Goal: Browse casually: Explore the website without a specific task or goal

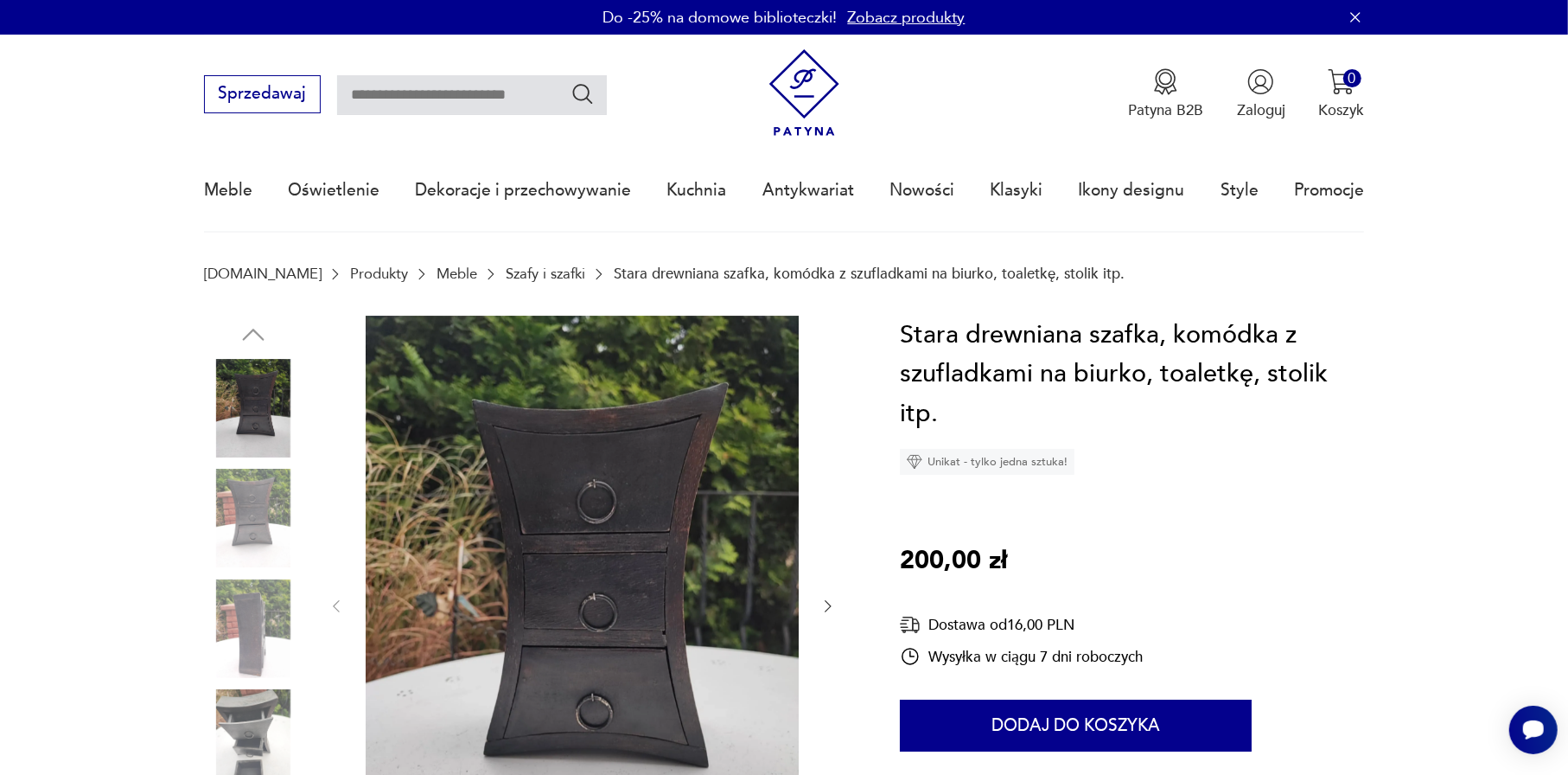
click at [281, 397] on img at bounding box center [253, 408] width 98 height 98
click at [250, 540] on img at bounding box center [253, 517] width 98 height 98
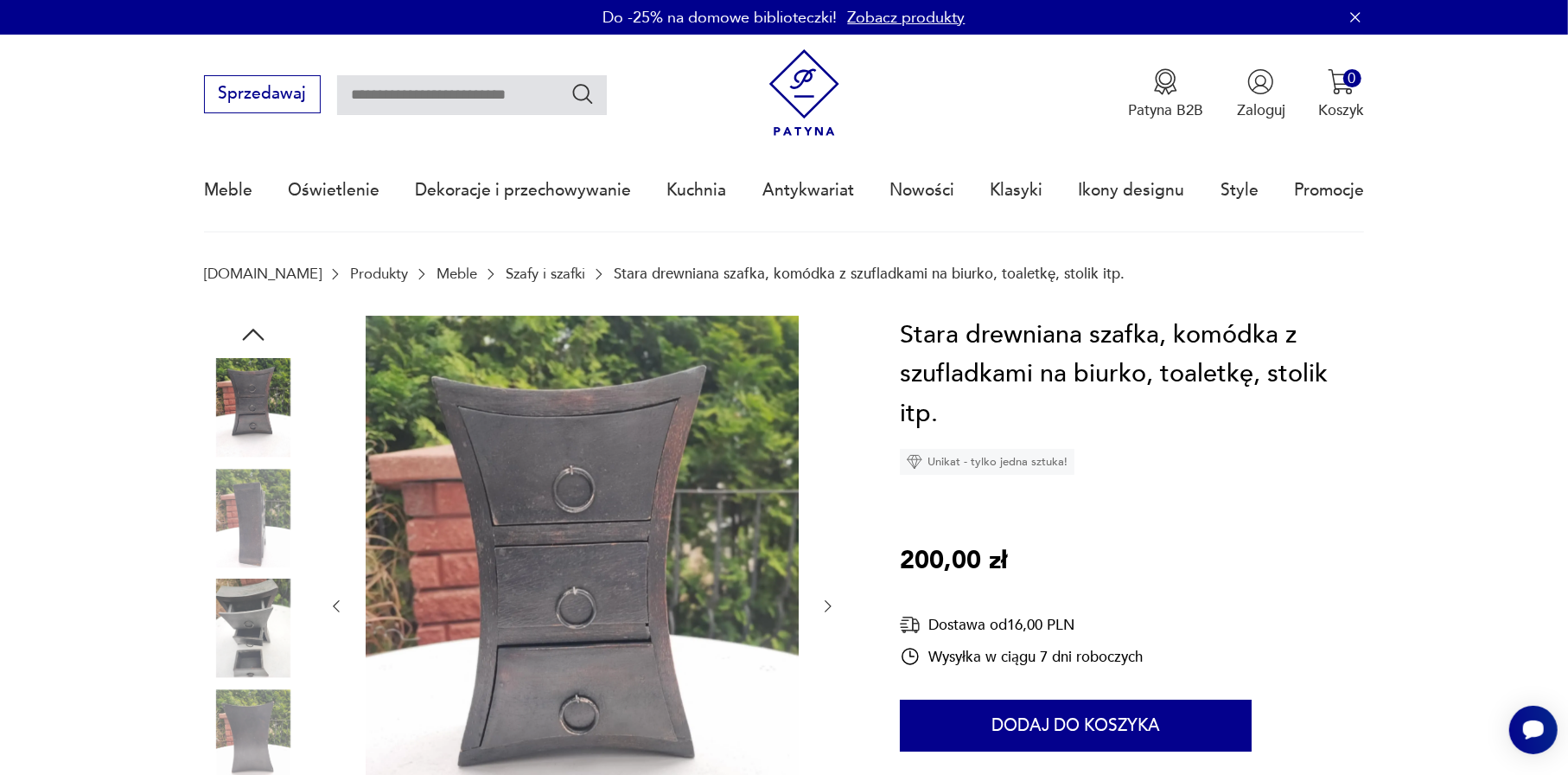
click at [250, 555] on img at bounding box center [253, 517] width 98 height 98
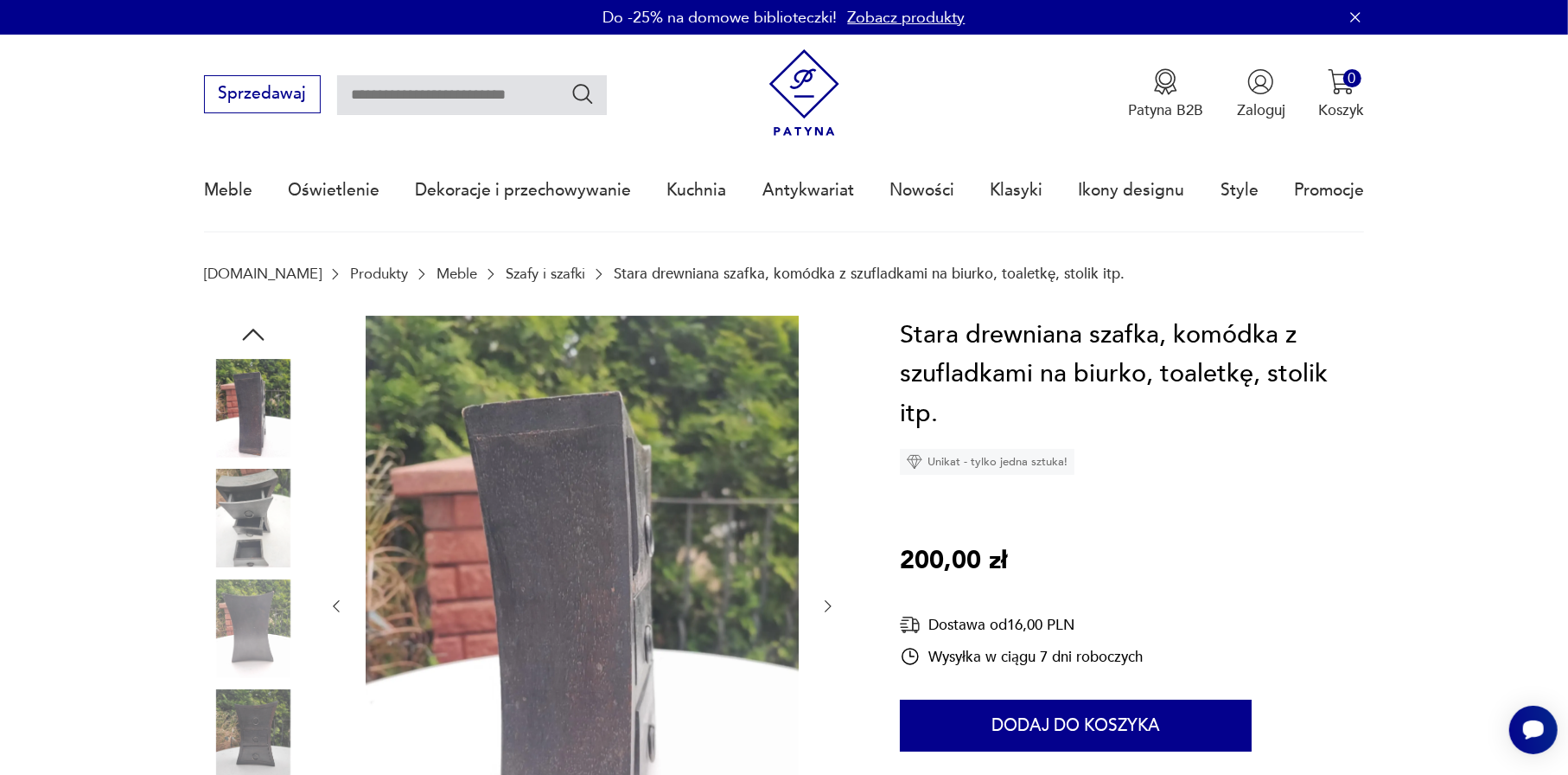
click at [251, 590] on img at bounding box center [253, 629] width 98 height 98
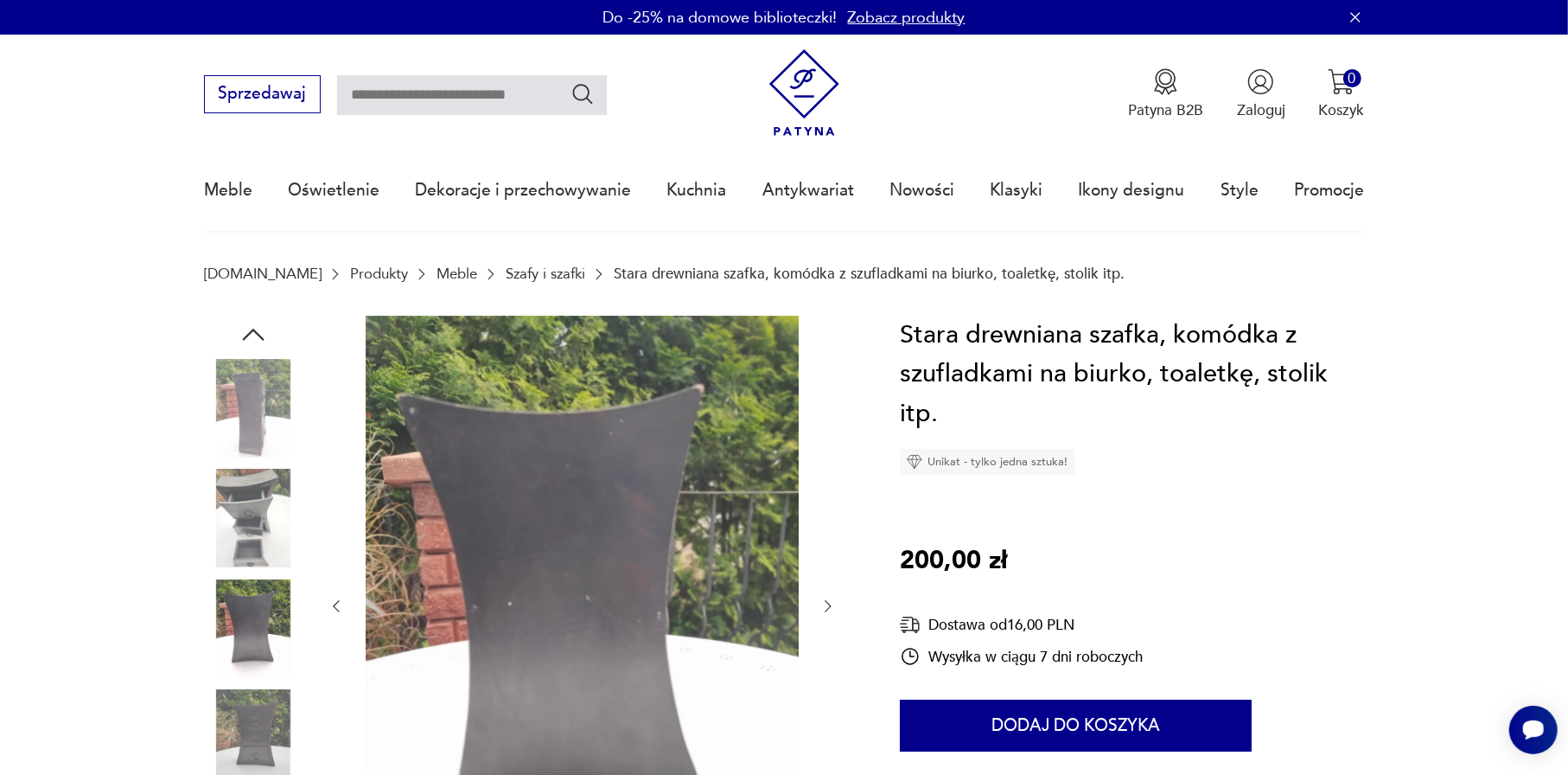
click at [264, 680] on div at bounding box center [253, 630] width 98 height 102
click at [265, 724] on img at bounding box center [253, 738] width 98 height 98
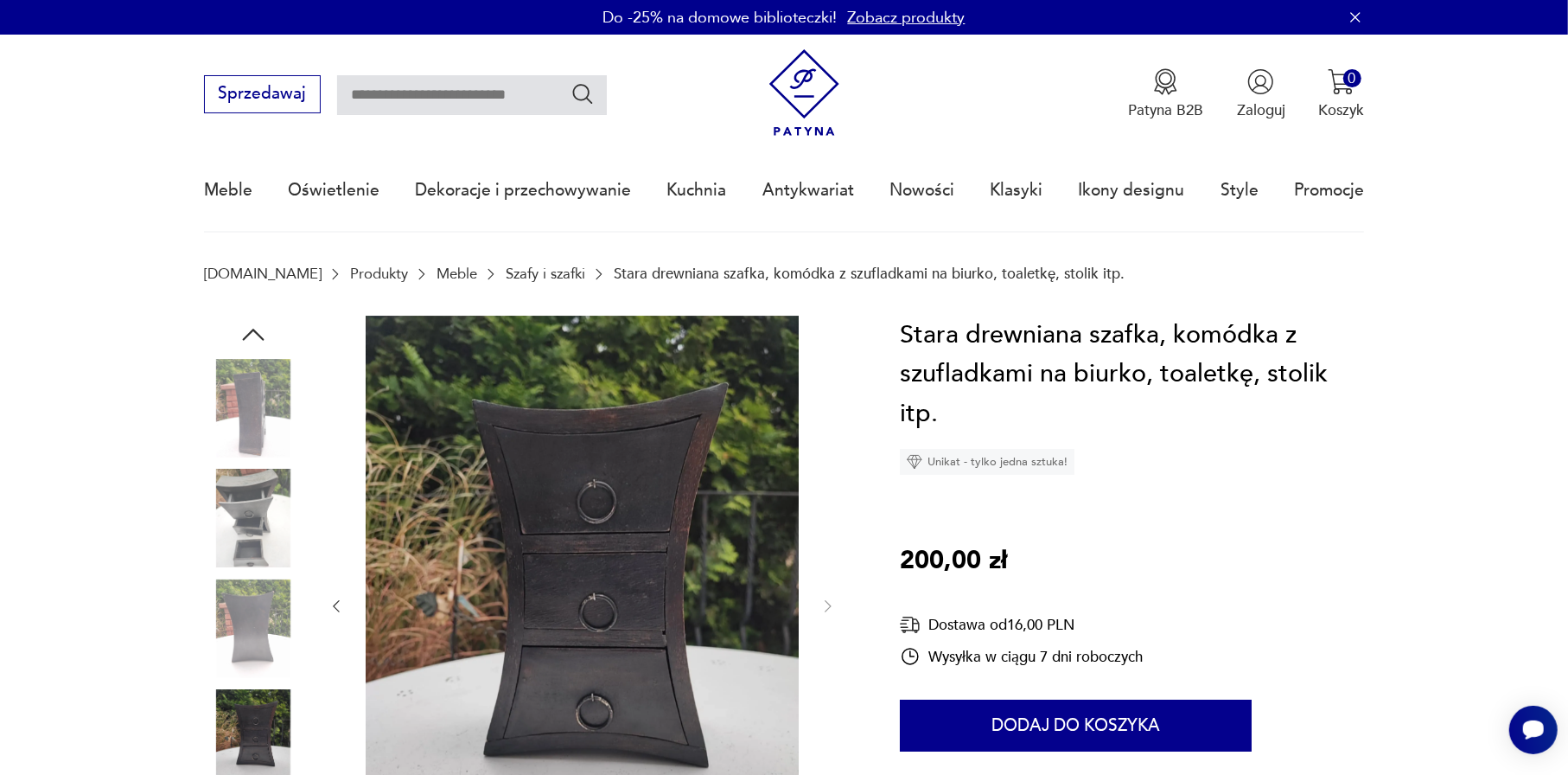
click at [258, 633] on img at bounding box center [253, 629] width 98 height 98
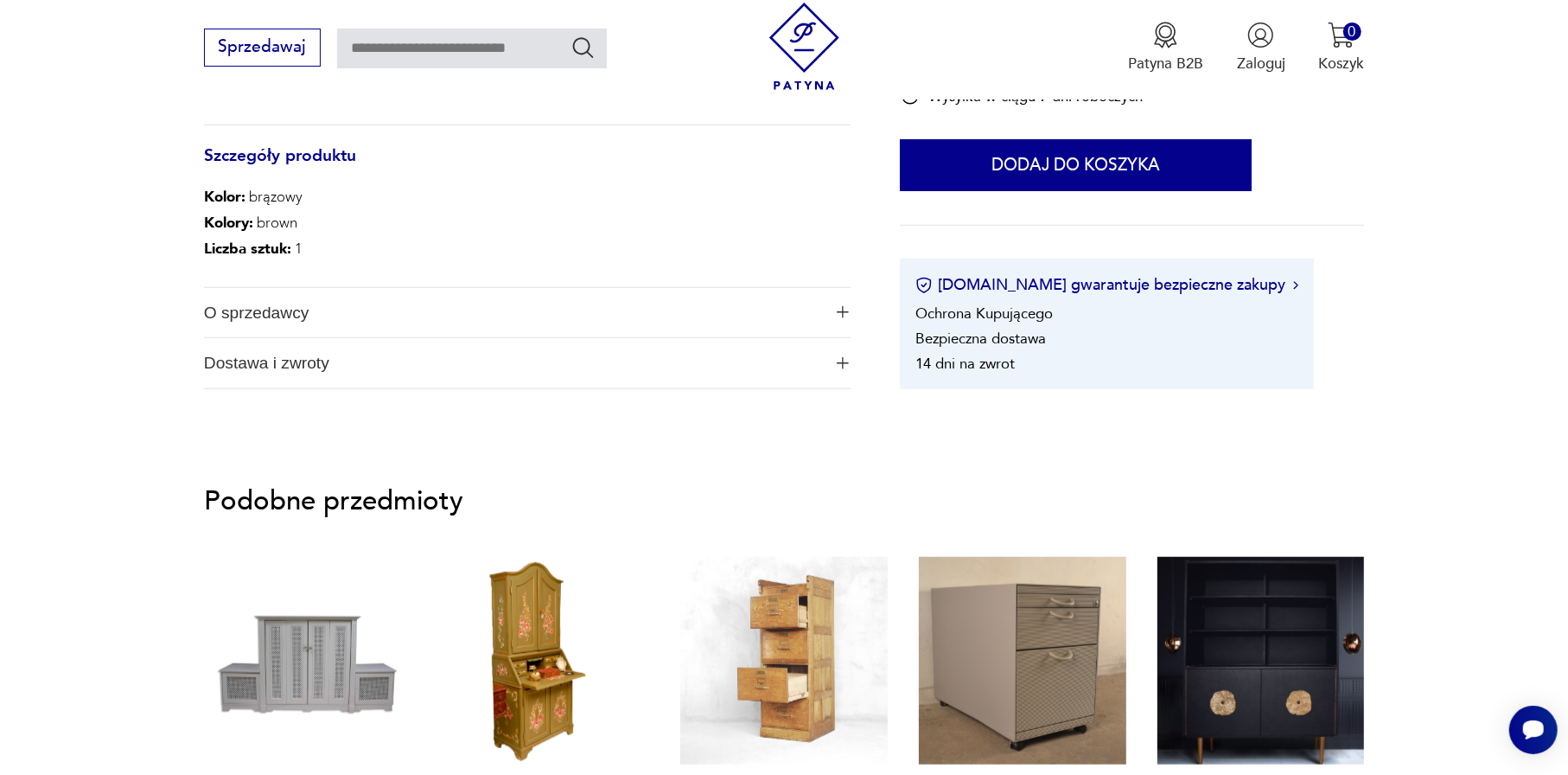
scroll to position [1211, 0]
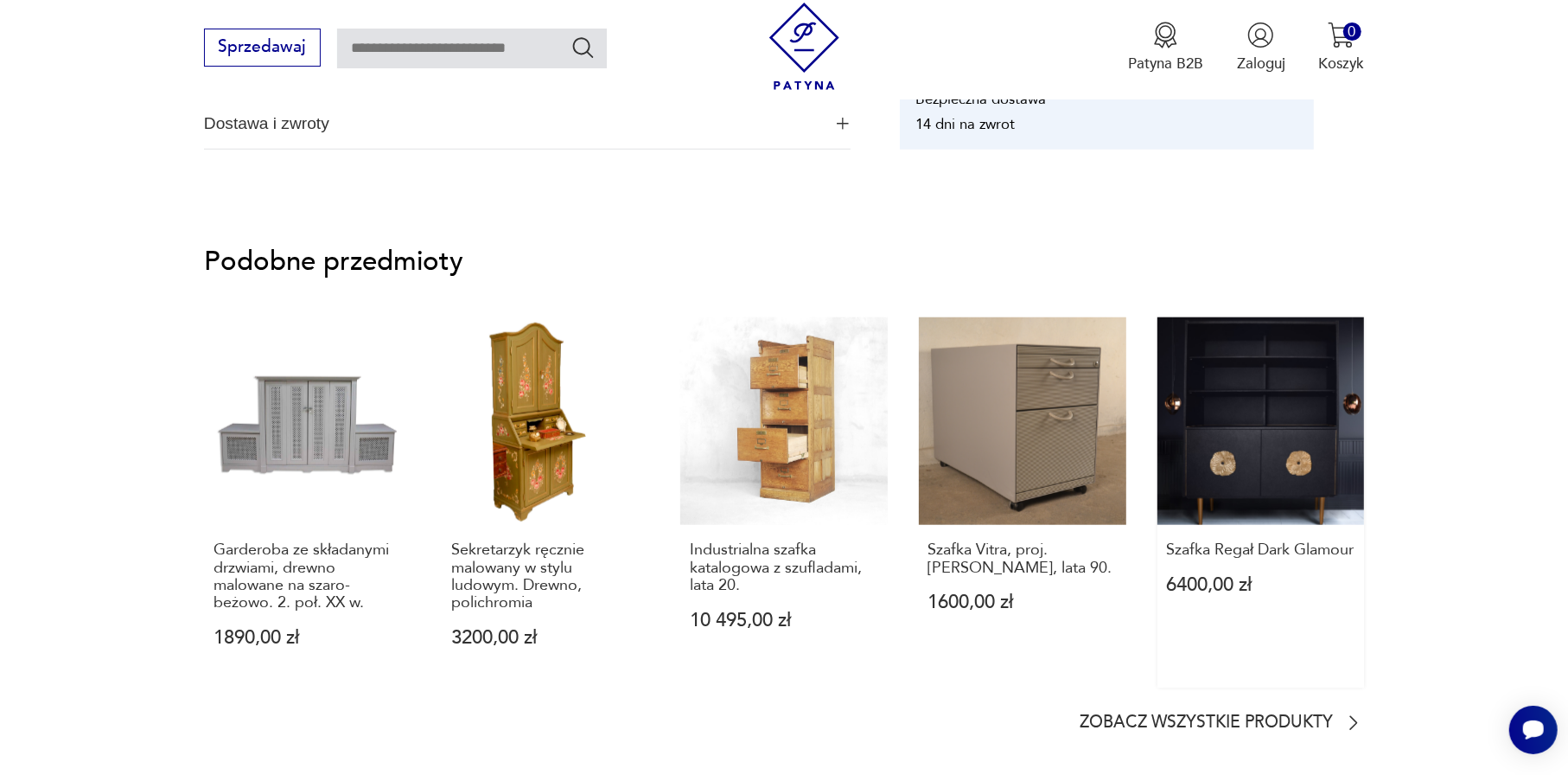
click at [1307, 446] on link "Szafka Regał Dark Glamour 6400,00 zł" at bounding box center [1261, 502] width 208 height 369
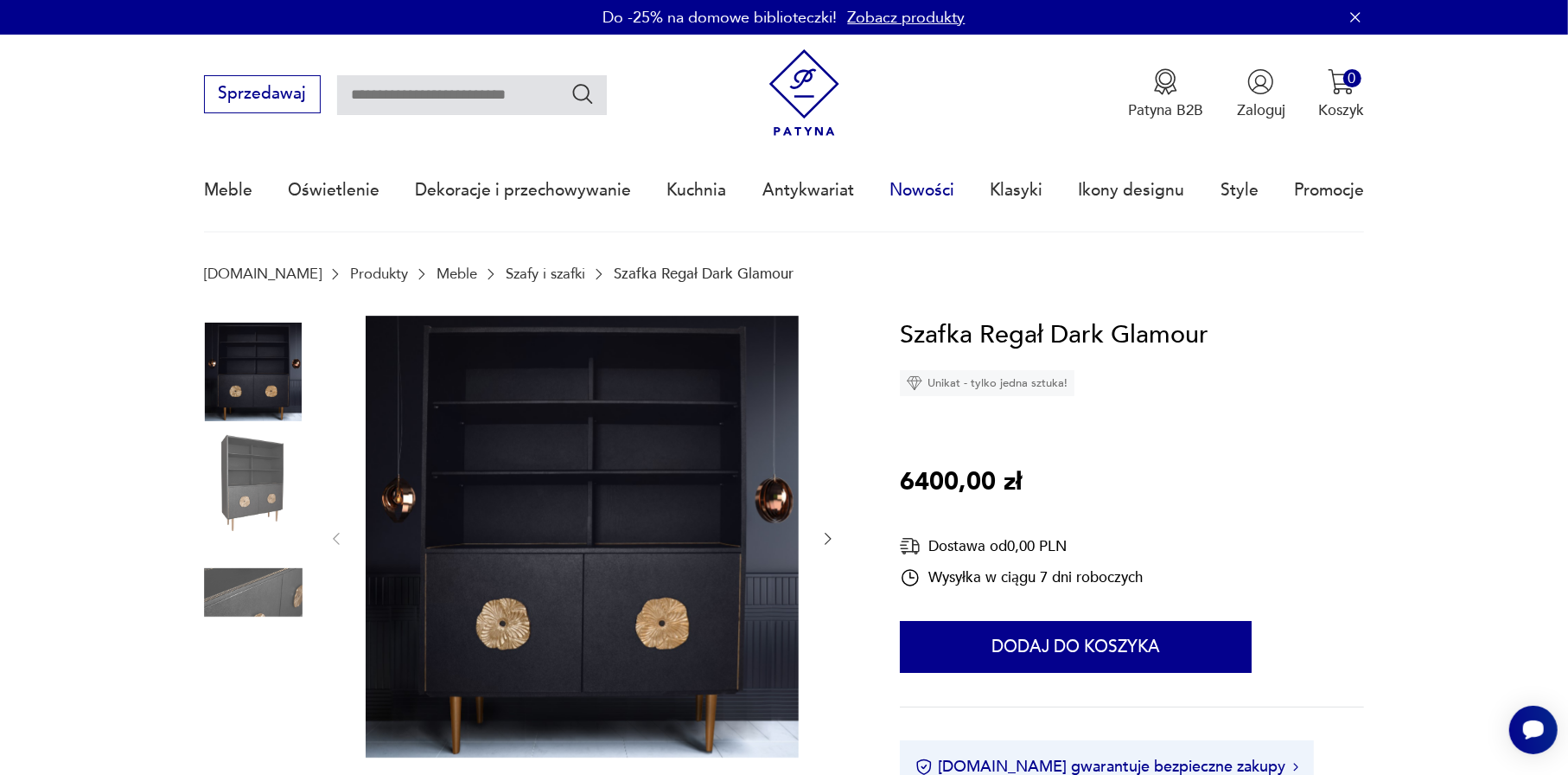
click at [934, 178] on link "Nowości" at bounding box center [922, 190] width 65 height 80
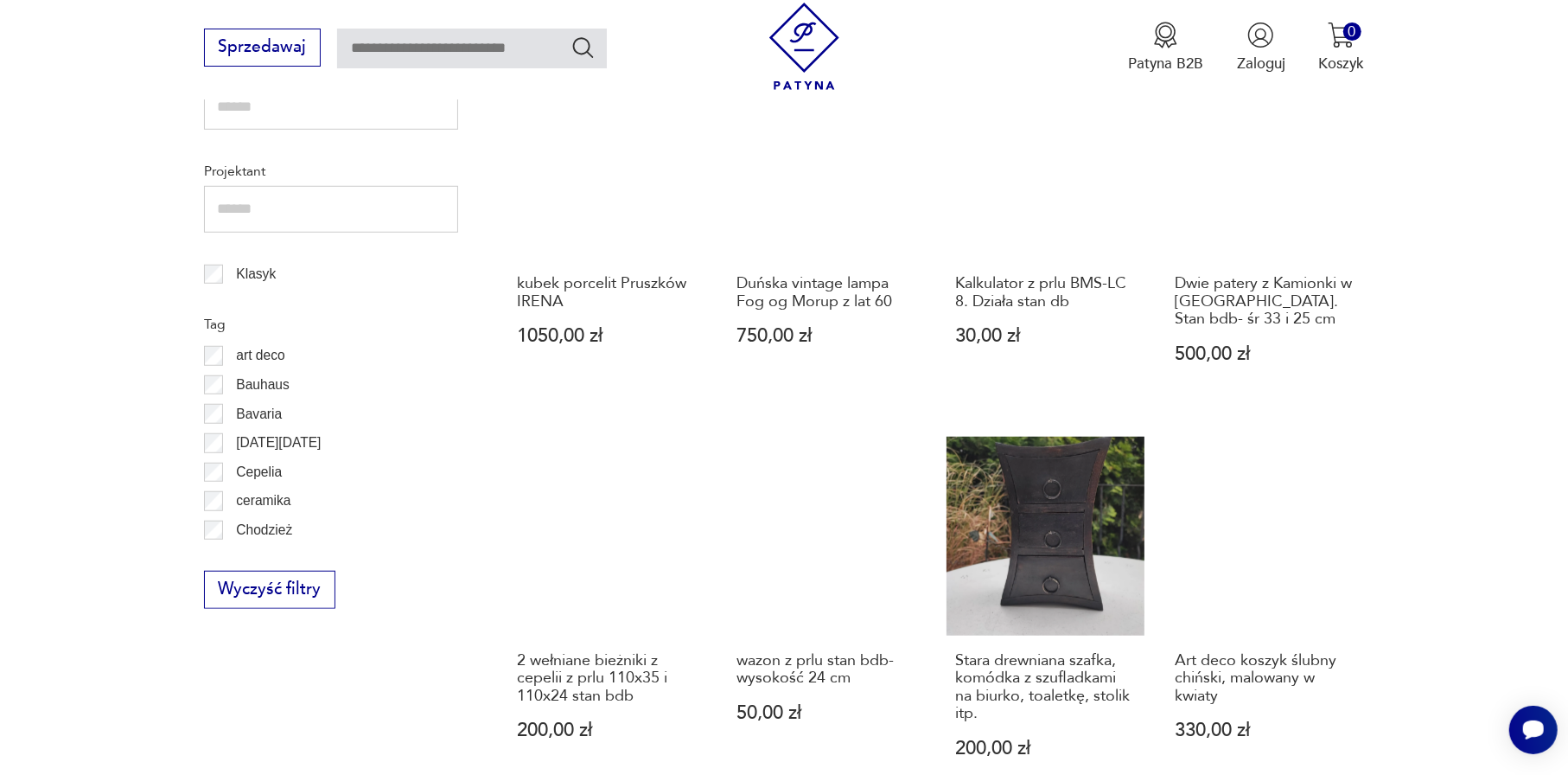
scroll to position [985, 0]
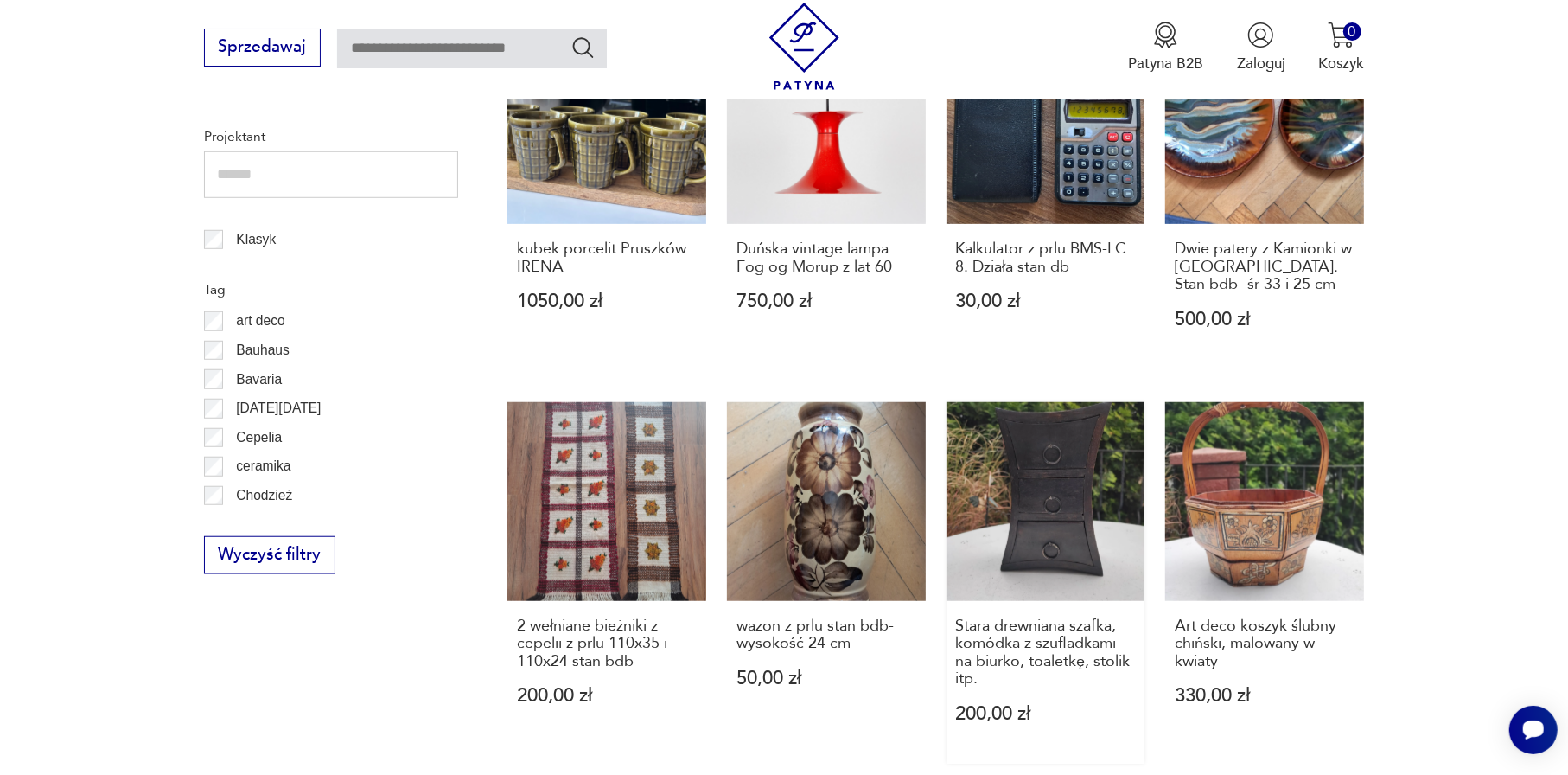
click at [1112, 520] on link "Stara drewniana szafka, komódka z szufladkami na biurko, toaletkę, stolik itp. …" at bounding box center [1045, 582] width 199 height 361
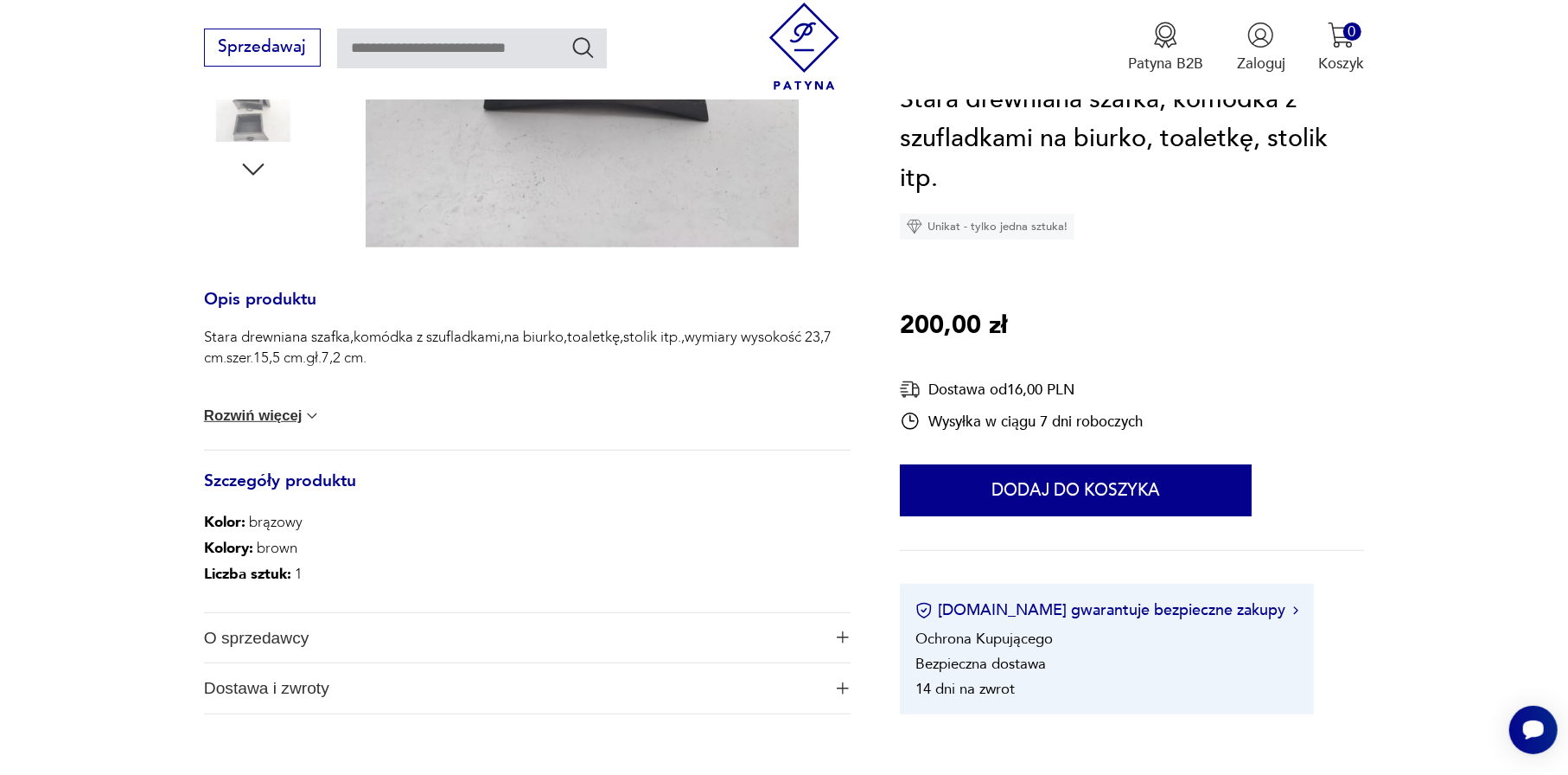
scroll to position [692, 0]
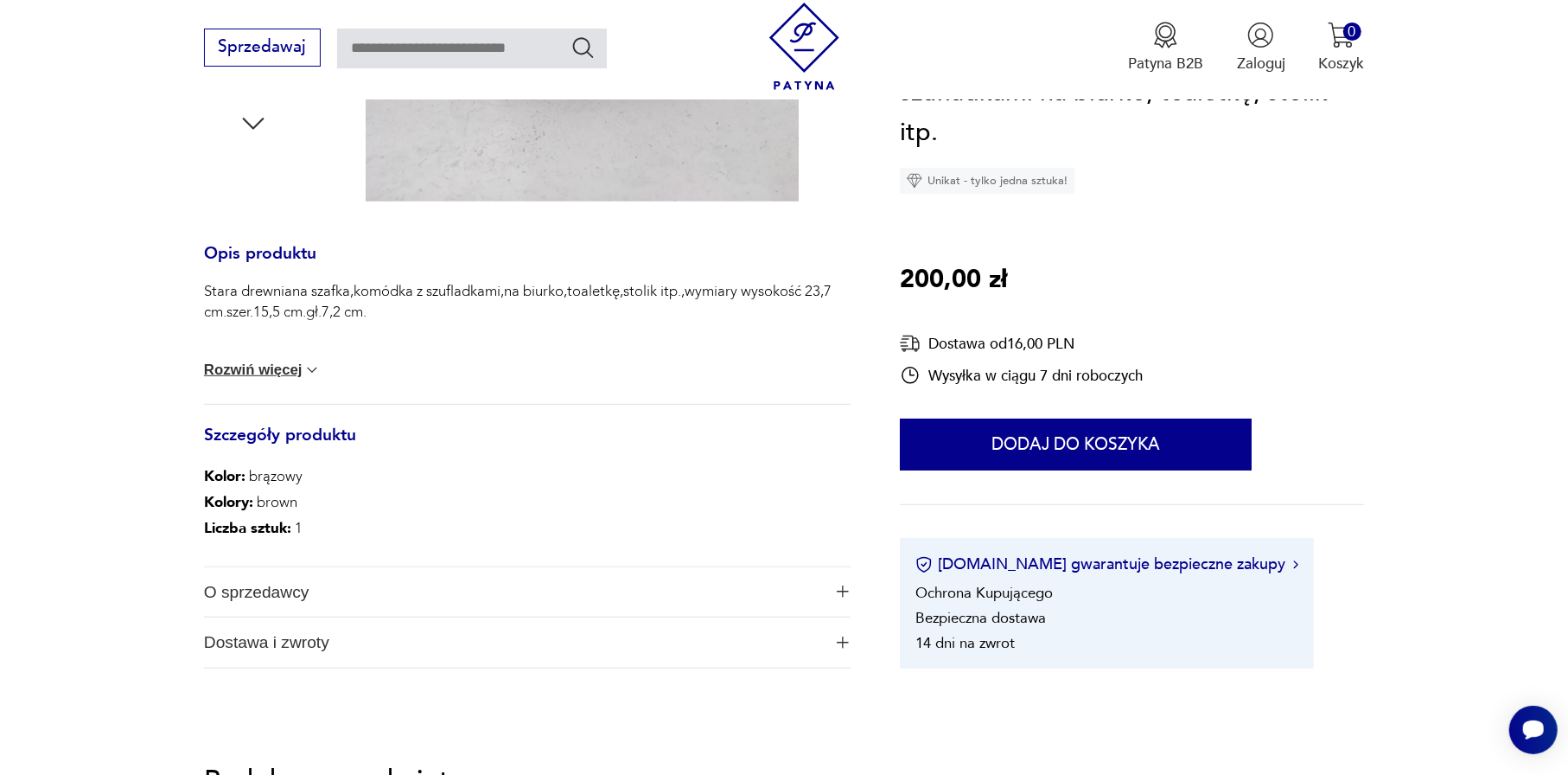
click at [431, 599] on span "O sprzedawcy" at bounding box center [512, 592] width 618 height 50
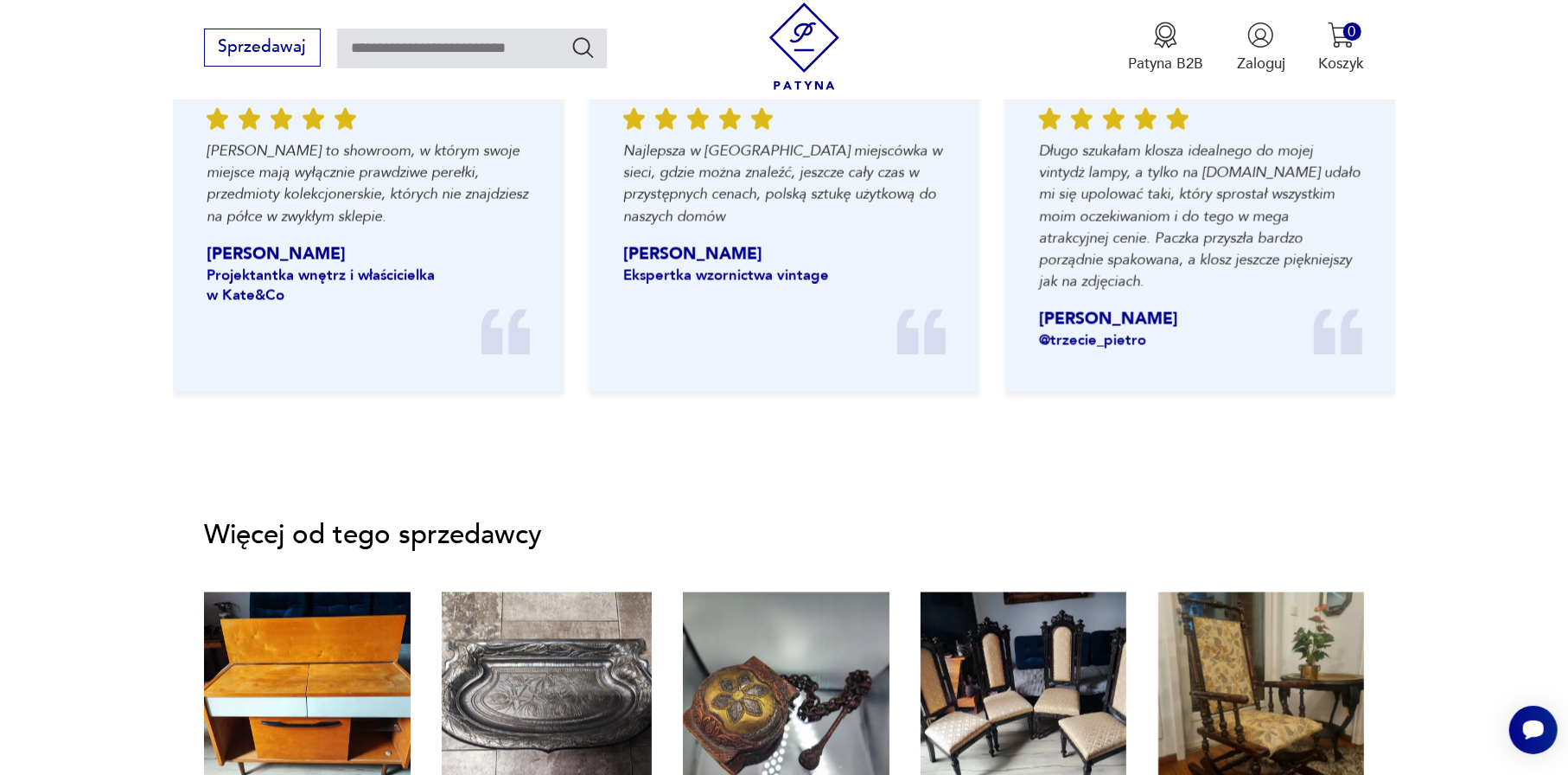
scroll to position [2508, 0]
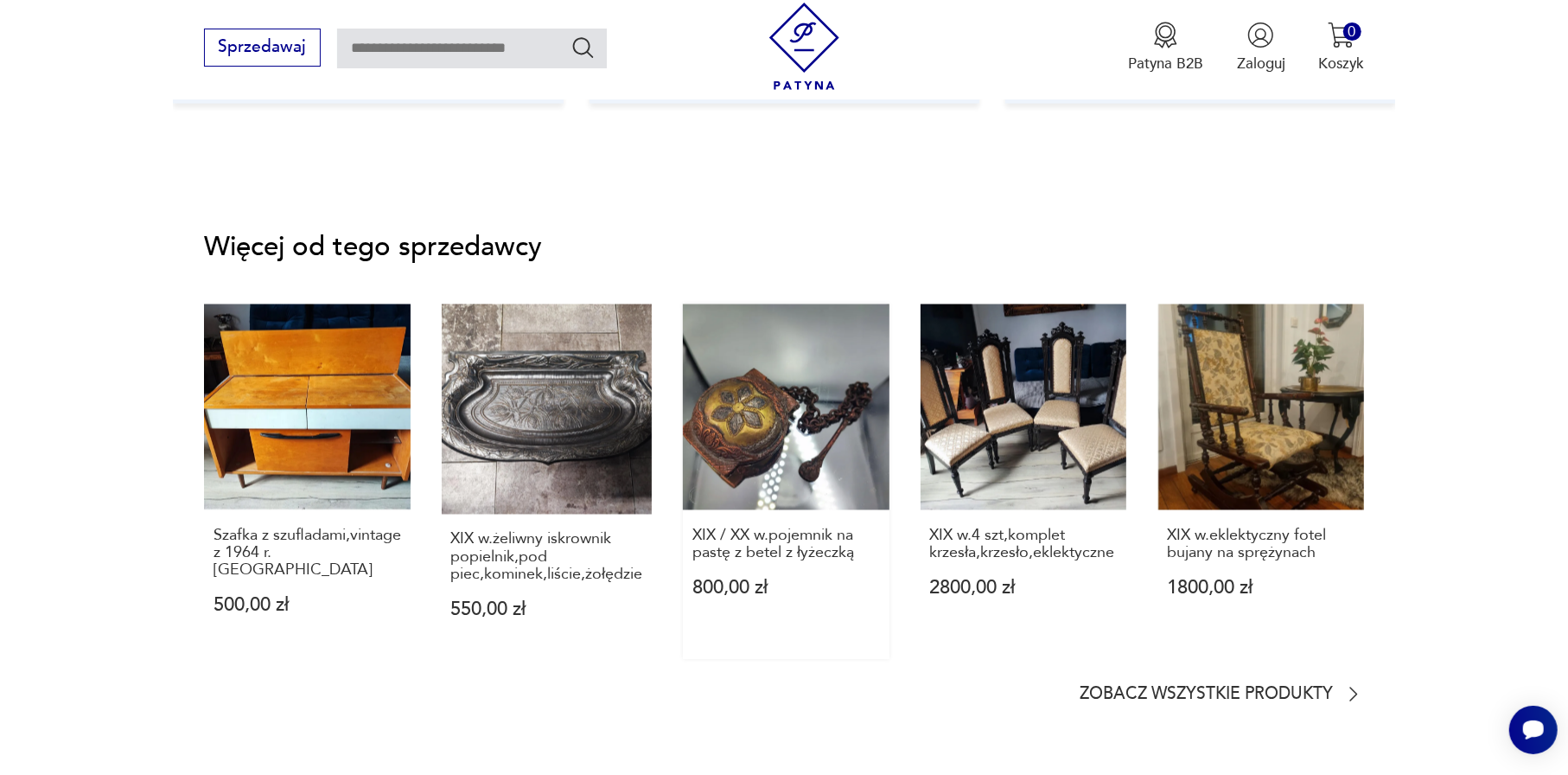
click at [740, 444] on link "XIX / XX w.pojemnik na pastę z betel z łyżeczką 800,00 zł" at bounding box center [786, 481] width 207 height 355
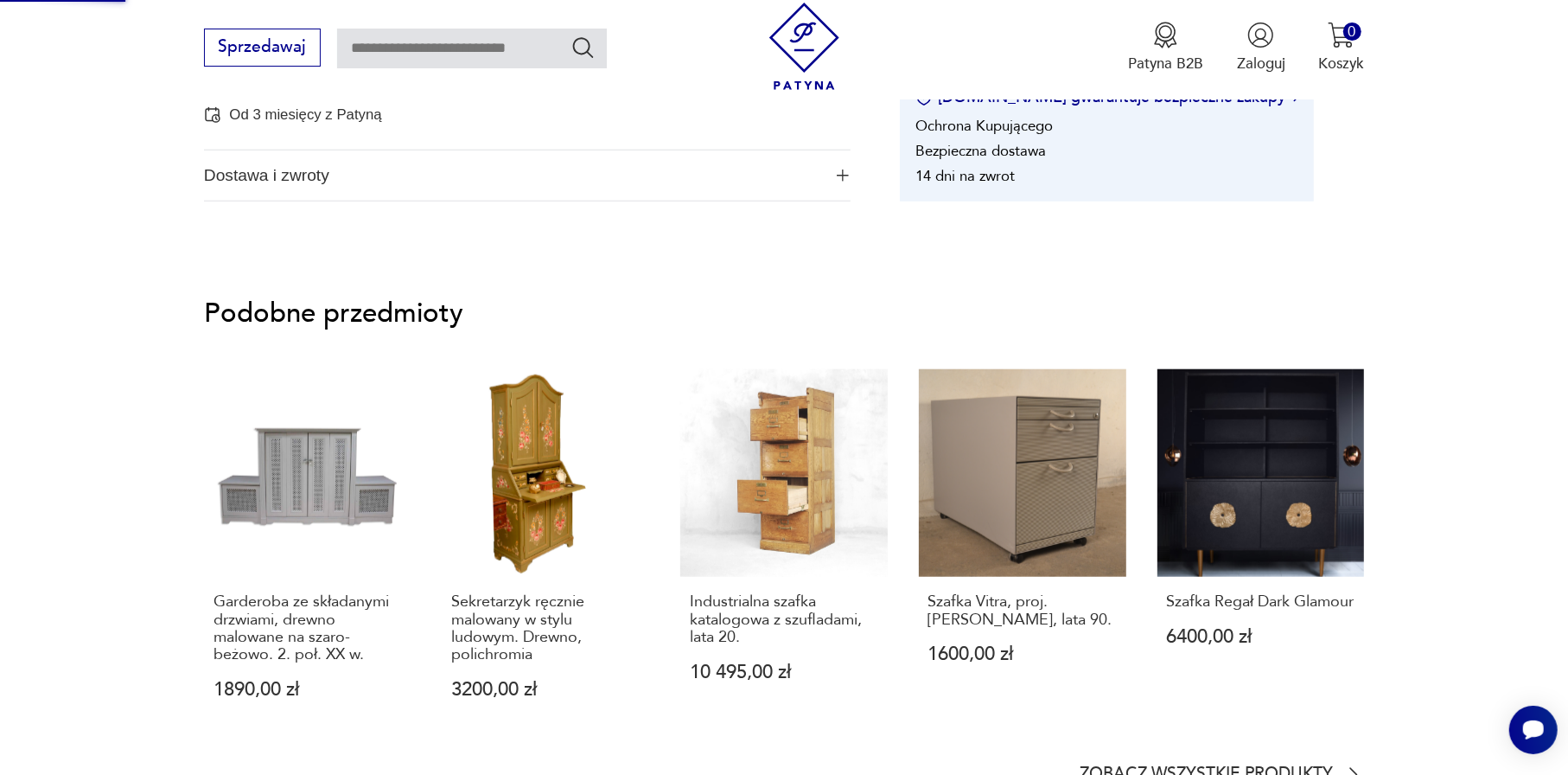
scroll to position [603, 0]
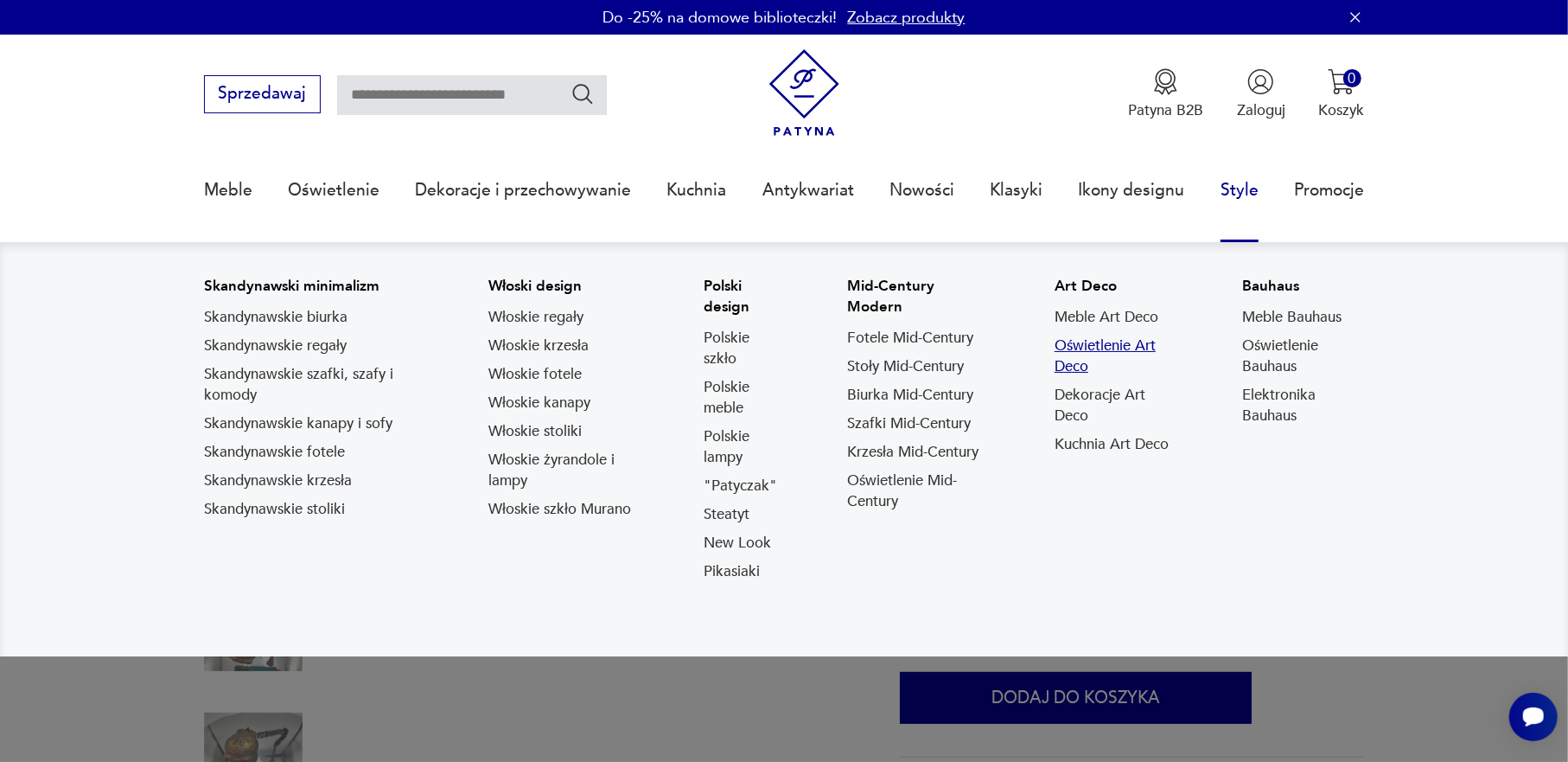
click at [1125, 342] on link "Oświetlenie Art Deco" at bounding box center [1117, 356] width 125 height 42
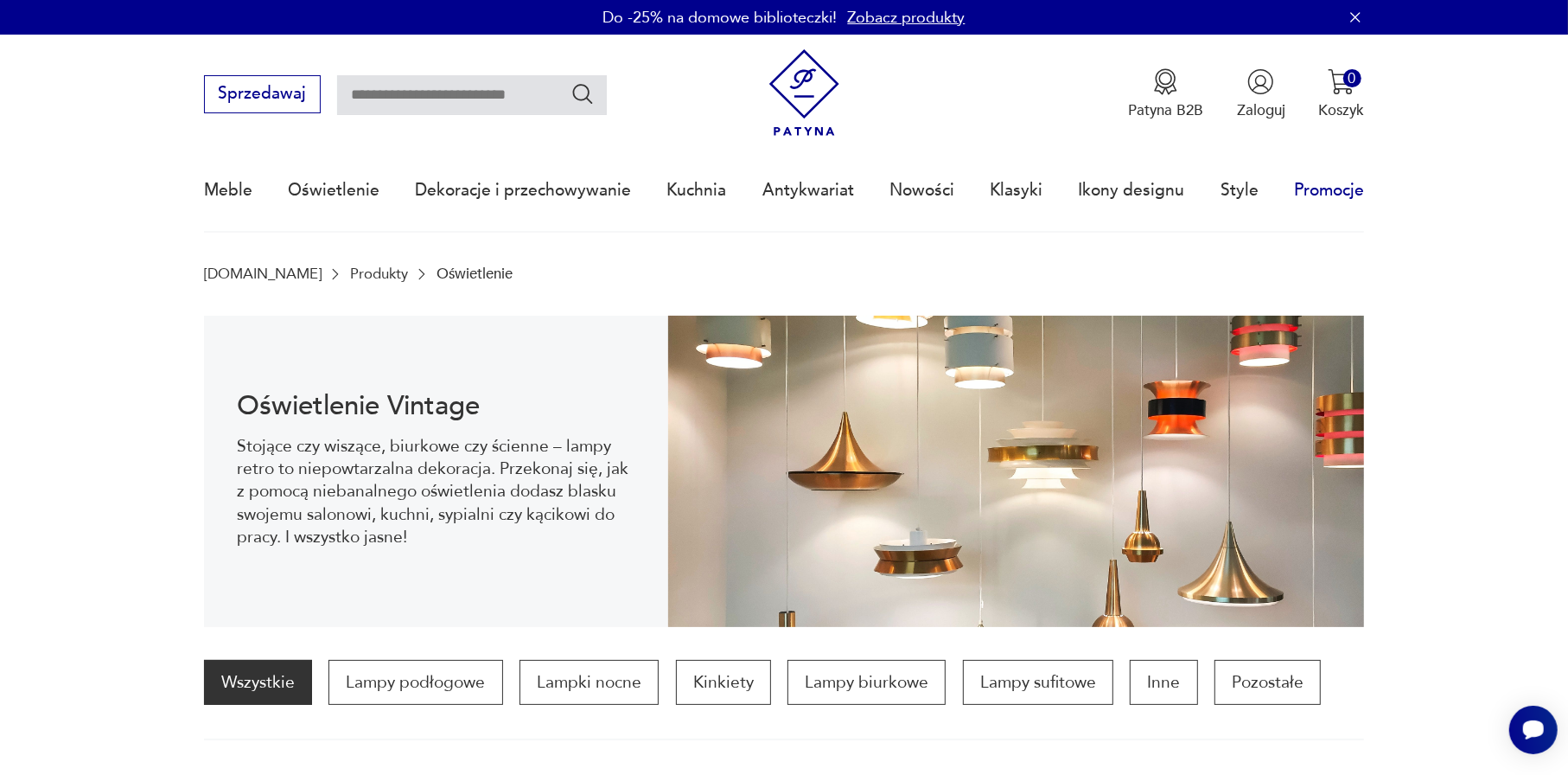
click at [1295, 195] on link "Promocje" at bounding box center [1329, 190] width 70 height 80
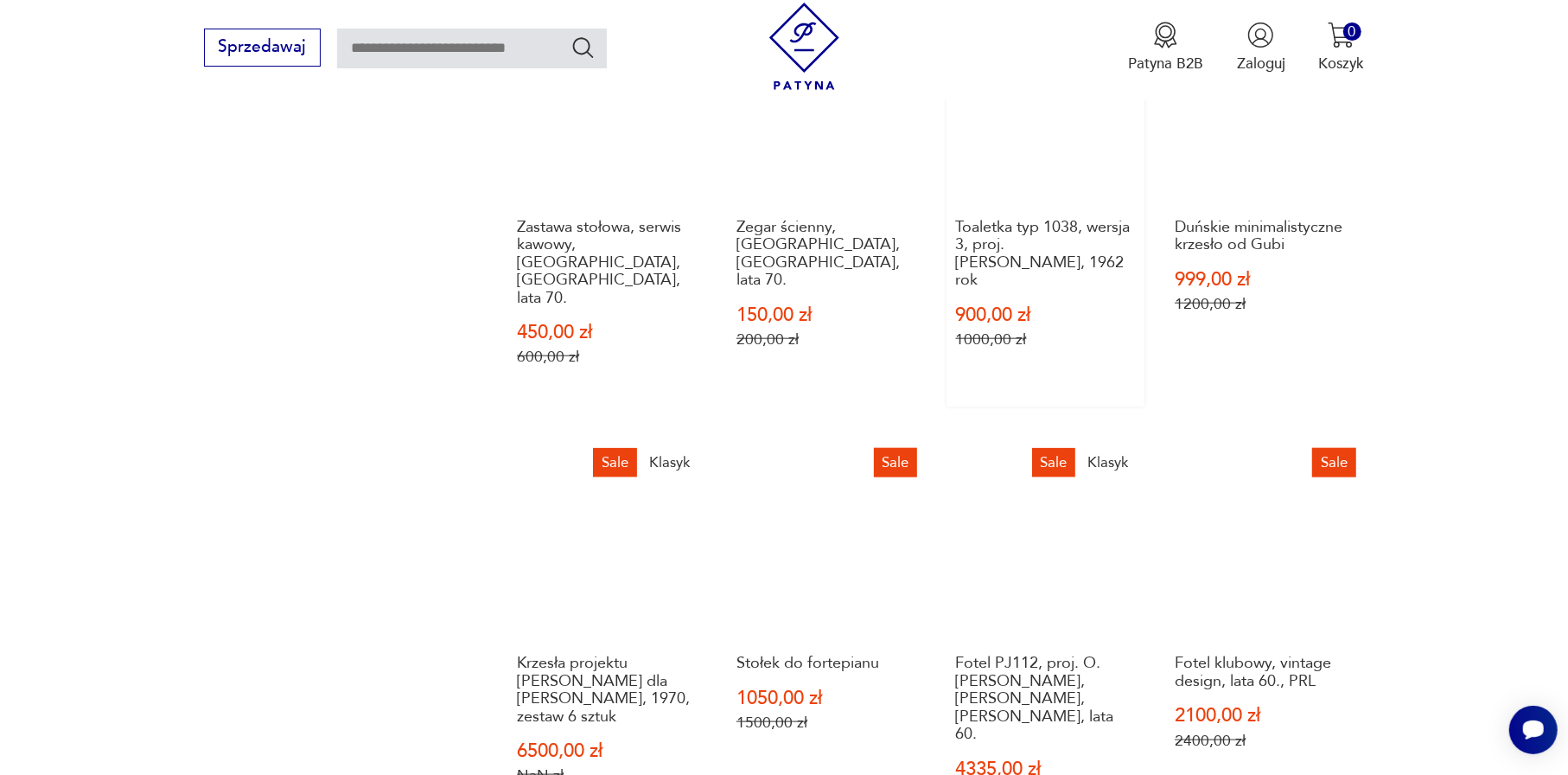
scroll to position [1505, 0]
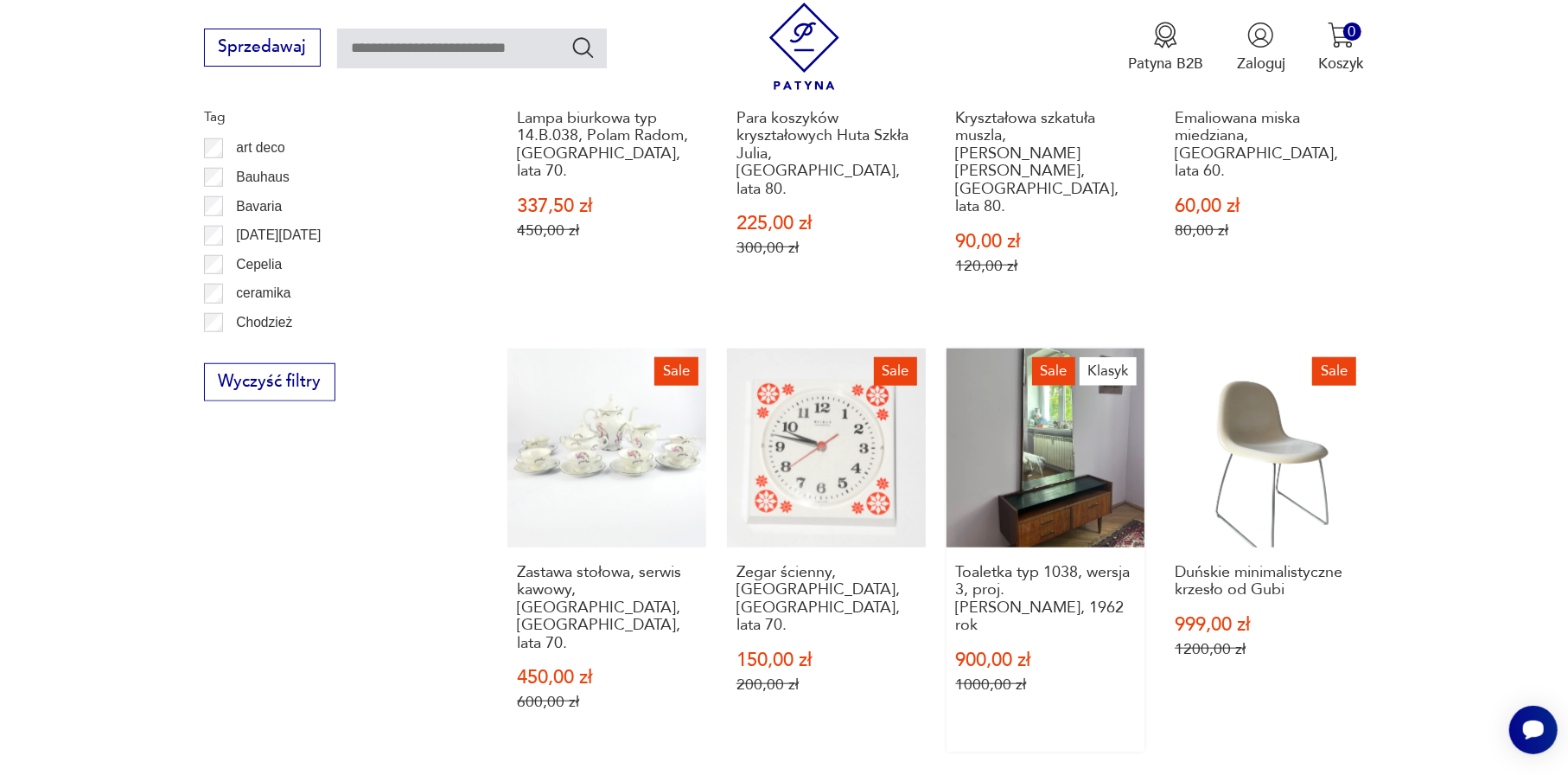
click at [1032, 408] on link "Sale Klasyk Toaletka typ 1038, wersja 3, proj. [PERSON_NAME], 1962 rok 900,00 z…" at bounding box center [1045, 550] width 199 height 403
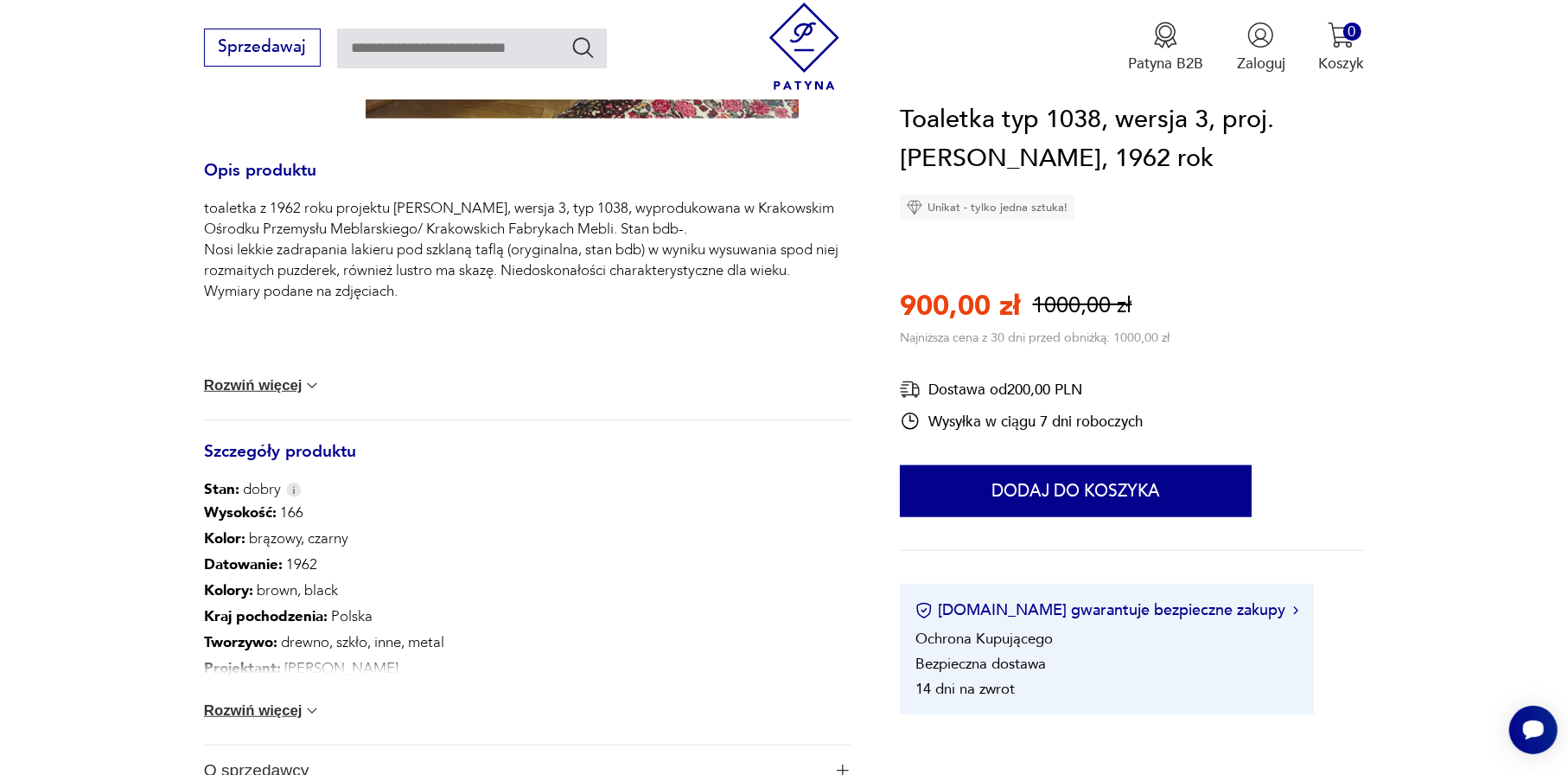
scroll to position [778, 0]
